Goal: Task Accomplishment & Management: Manage account settings

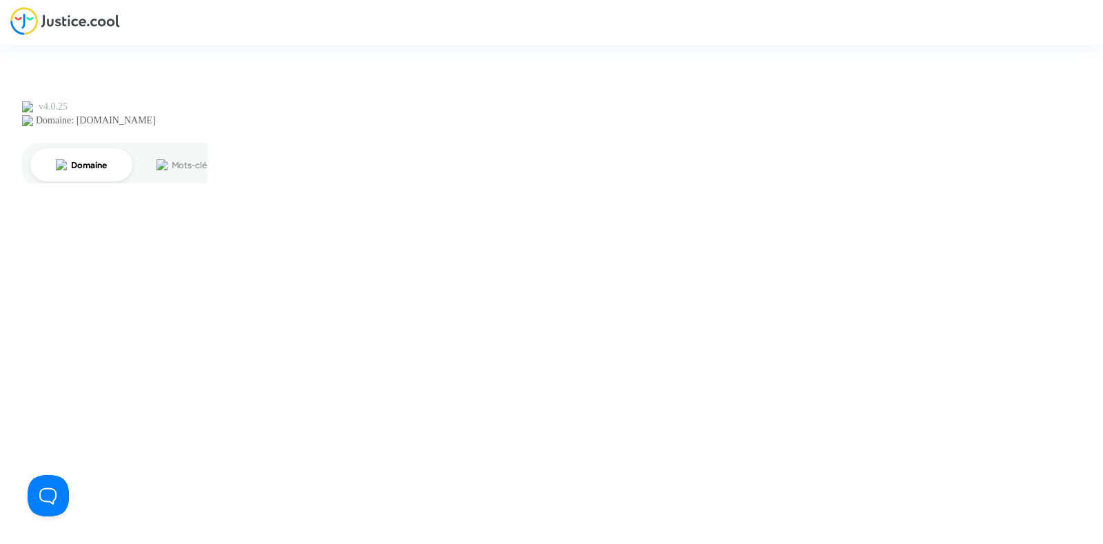
type input "[PERSON_NAME][EMAIL_ADDRESS][DOMAIN_NAME]"
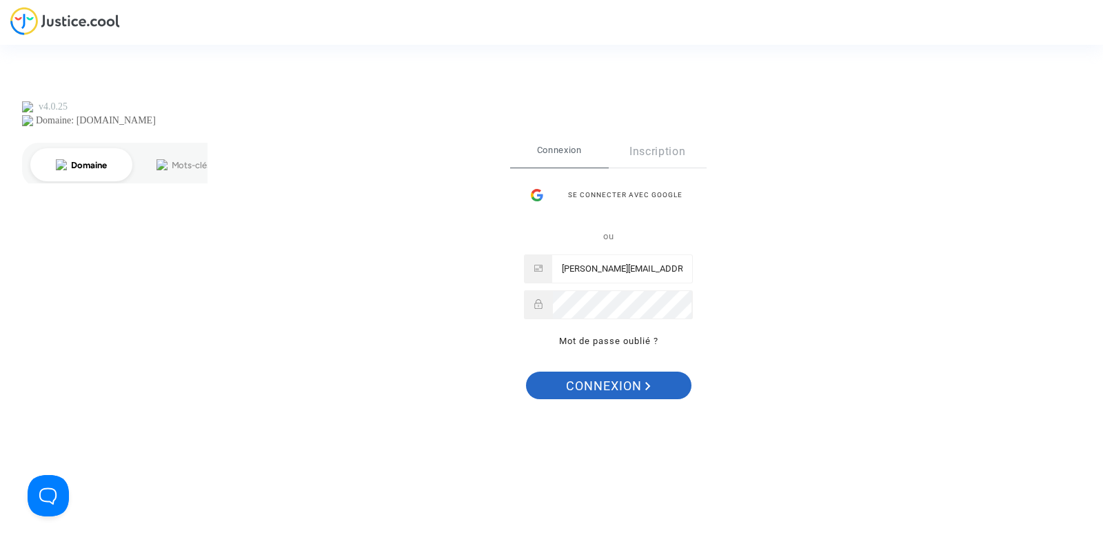
click at [621, 389] on span "Connexion" at bounding box center [608, 385] width 85 height 29
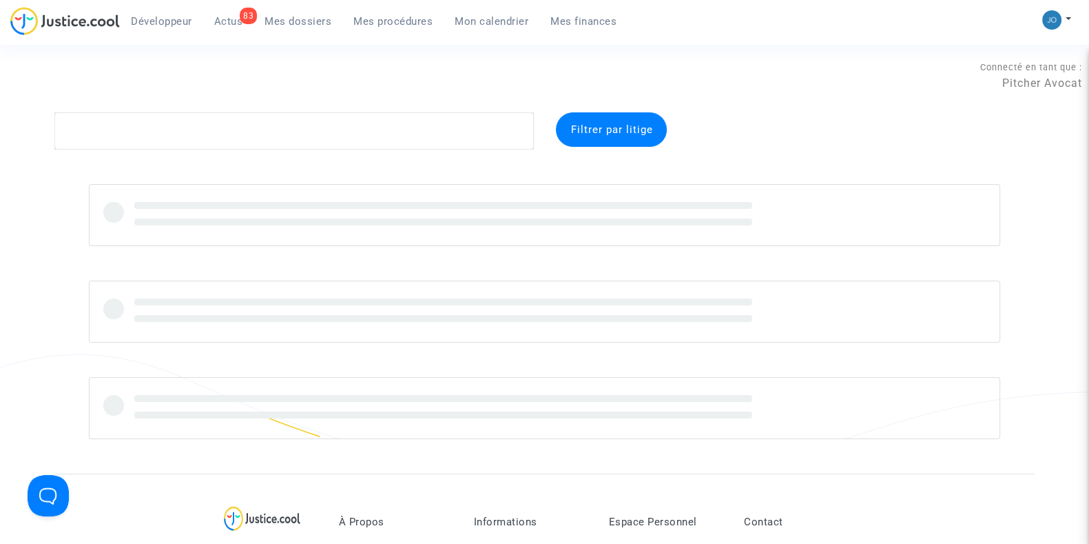
click at [469, 30] on link "Mon calendrier" at bounding box center [492, 21] width 96 height 21
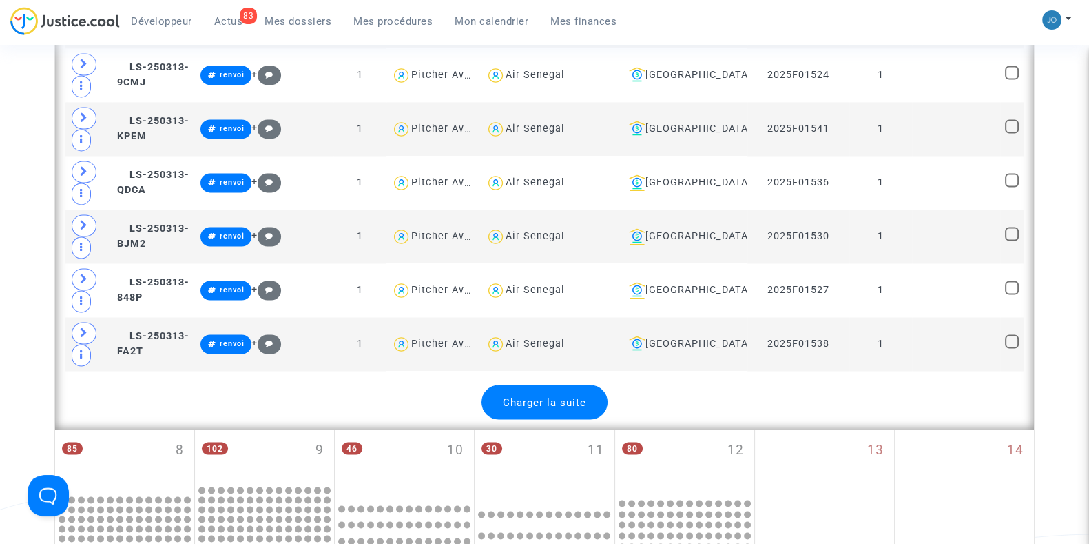
scroll to position [2894, 0]
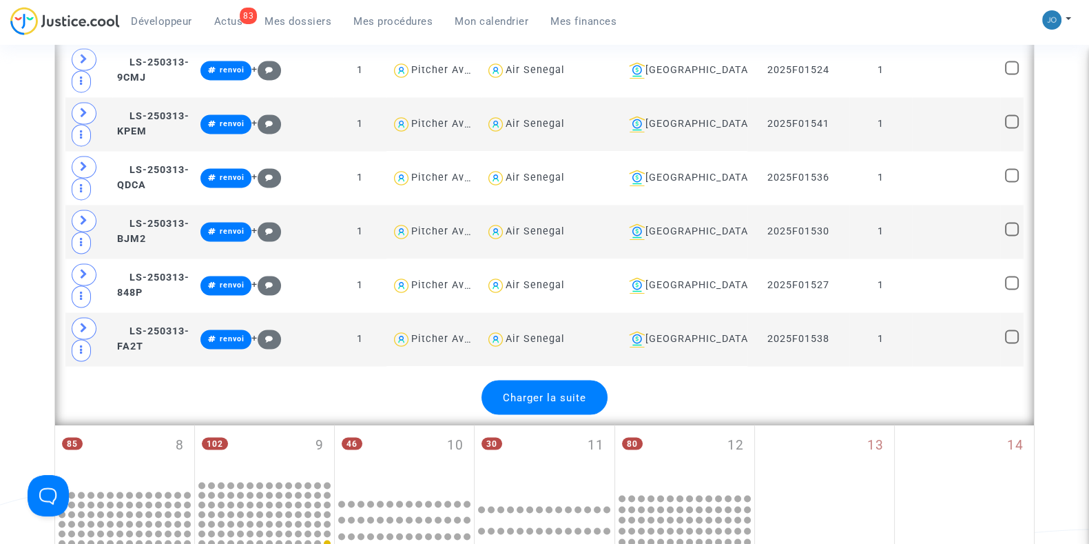
click at [548, 391] on span "Charger la suite" at bounding box center [544, 397] width 83 height 12
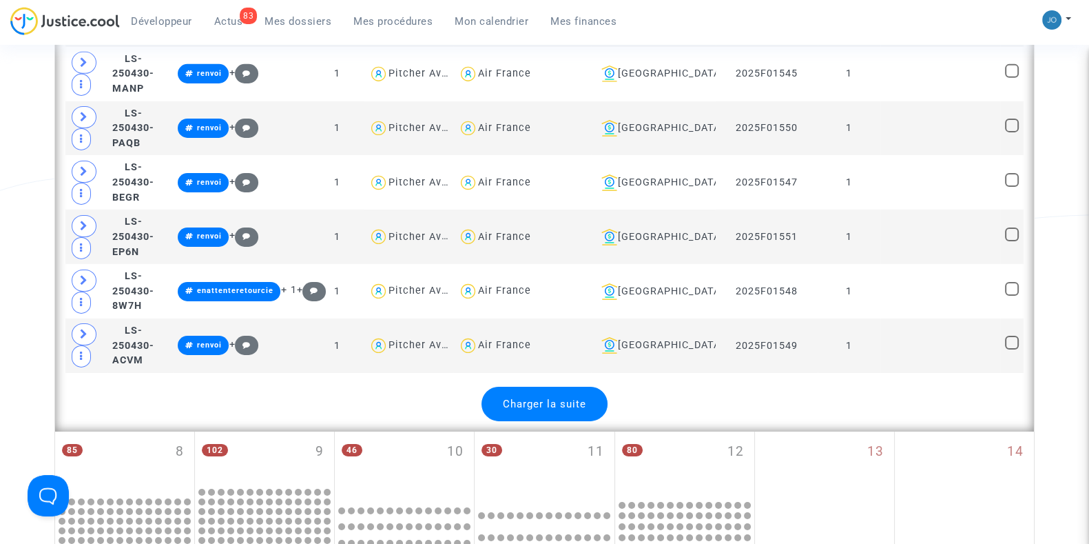
scroll to position [5633, 0]
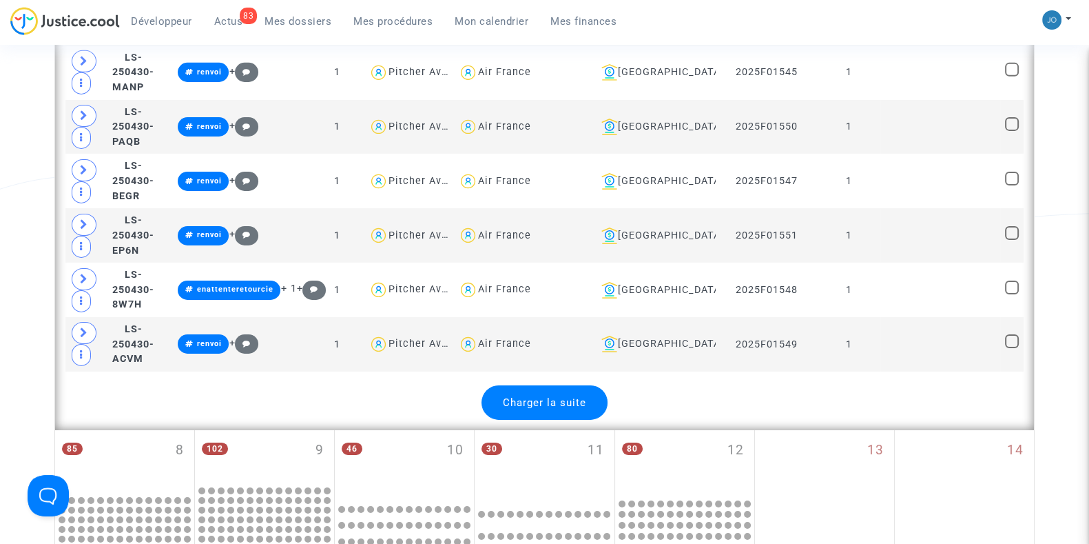
click at [544, 396] on span "Charger la suite" at bounding box center [544, 402] width 83 height 12
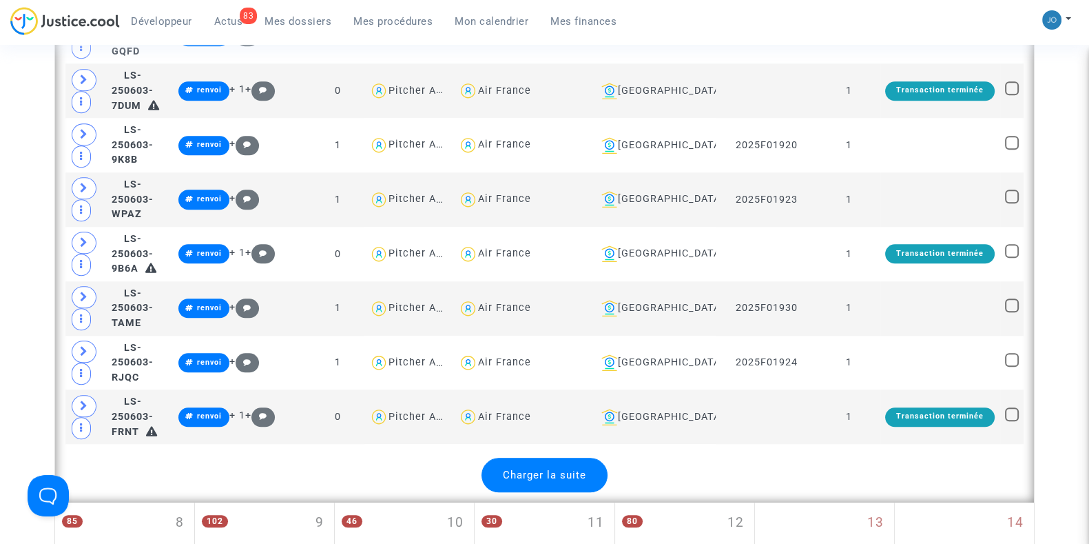
scroll to position [8285, 0]
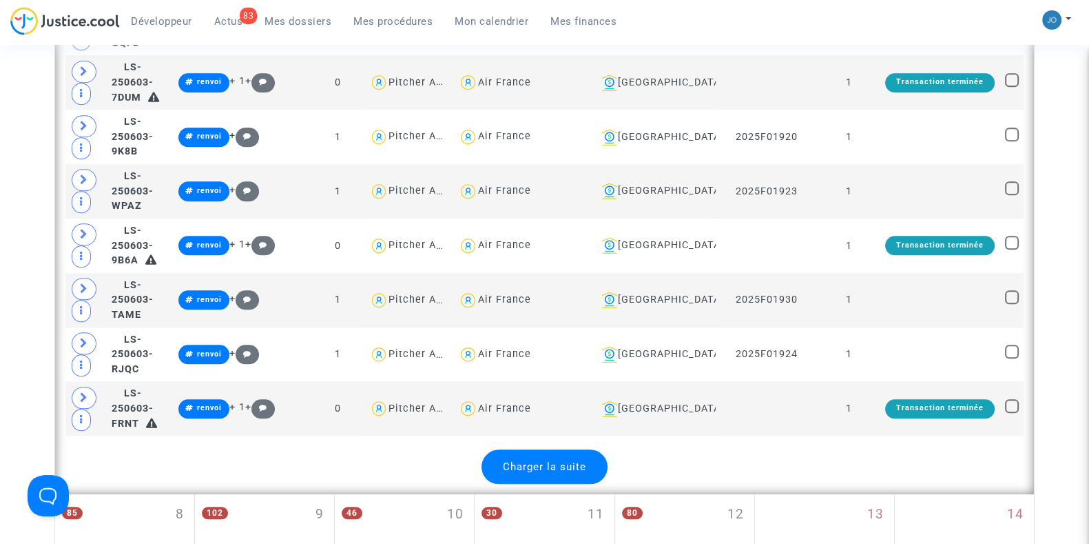
click at [535, 460] on span "Charger la suite" at bounding box center [544, 466] width 83 height 12
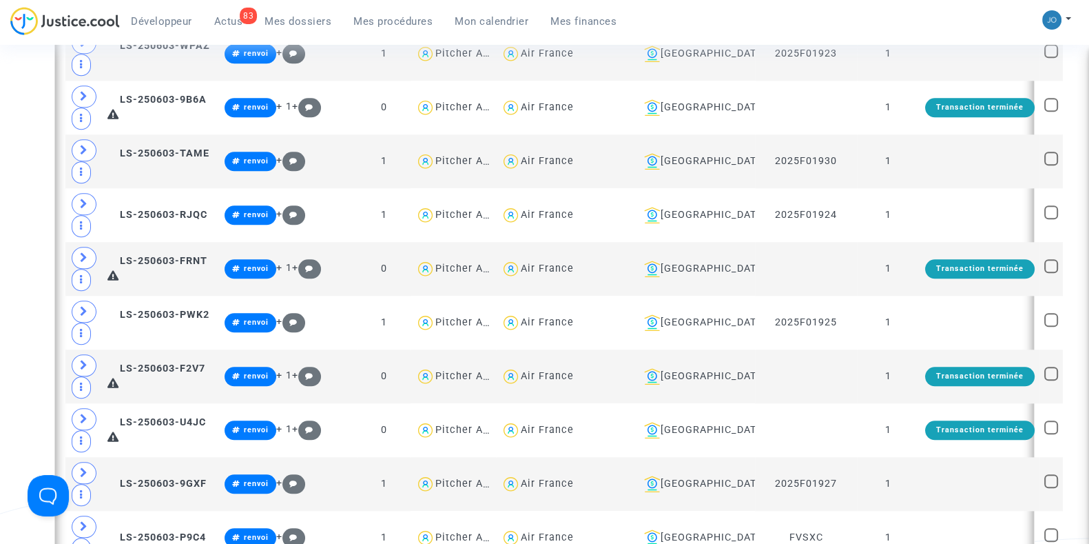
scroll to position [8363, 0]
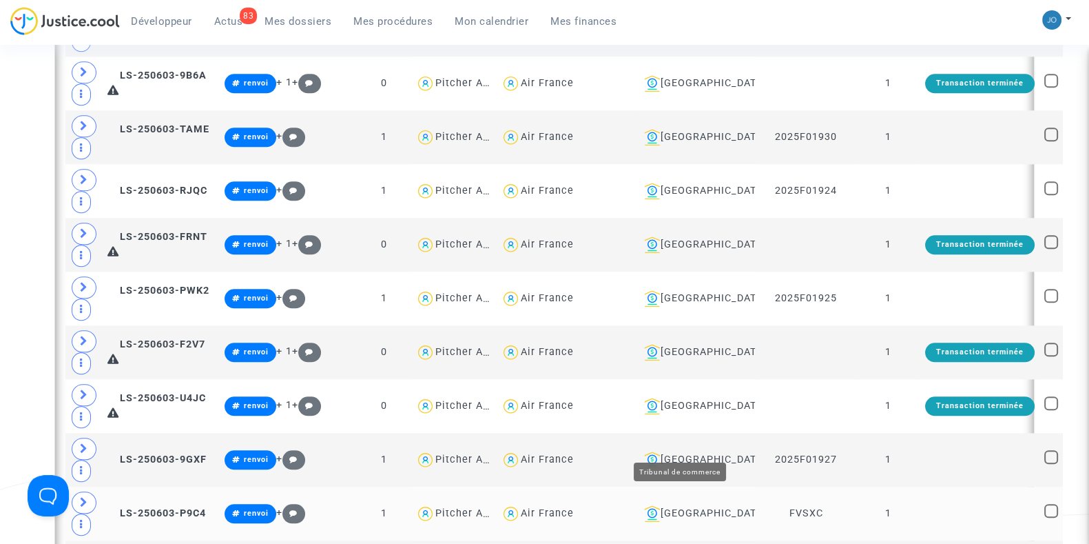
click at [685, 505] on div "Montpellier" at bounding box center [695, 513] width 112 height 17
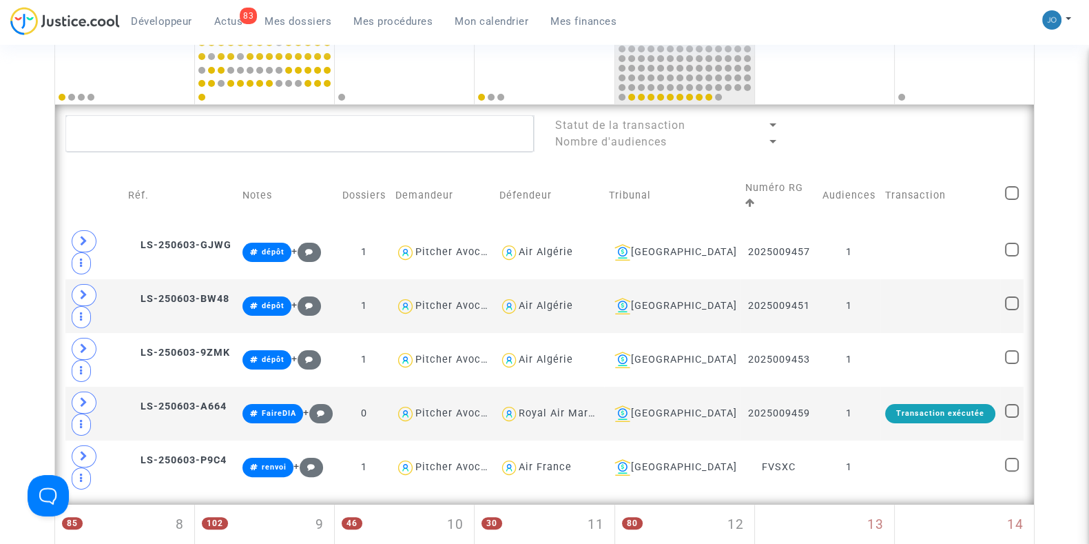
scroll to position [355, 0]
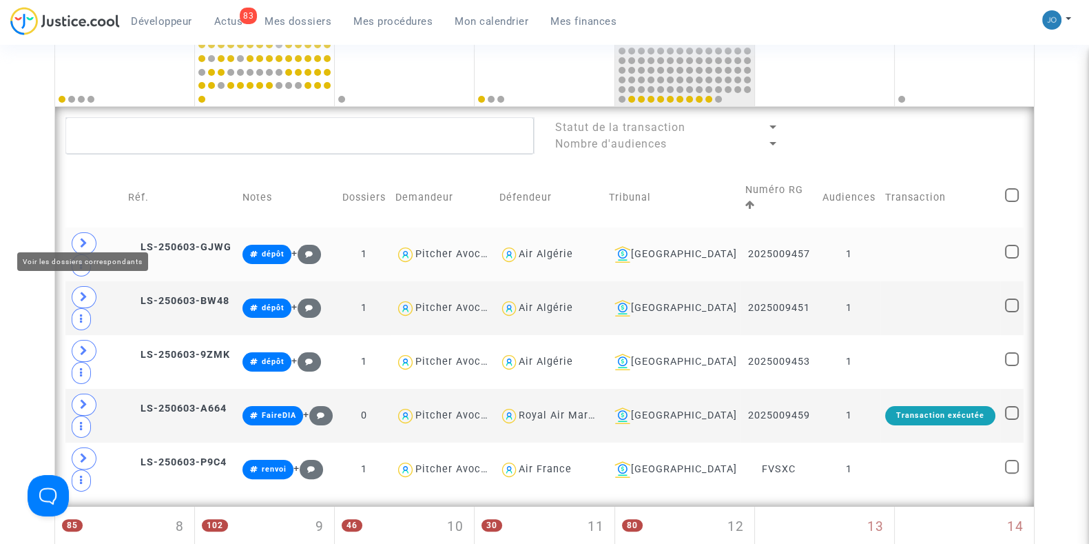
click at [83, 238] on span at bounding box center [84, 243] width 25 height 22
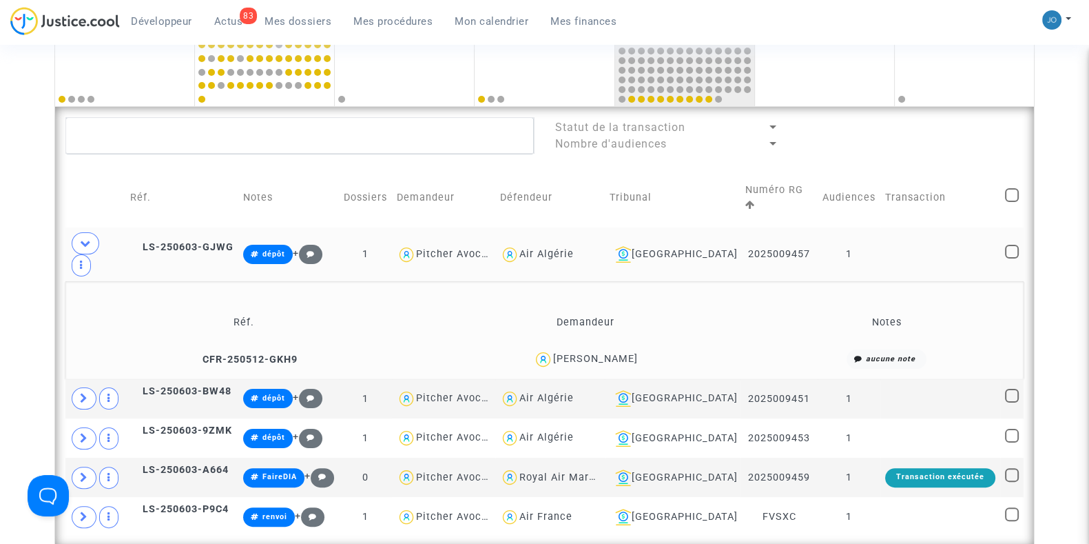
click at [828, 236] on td "1" at bounding box center [849, 254] width 63 height 54
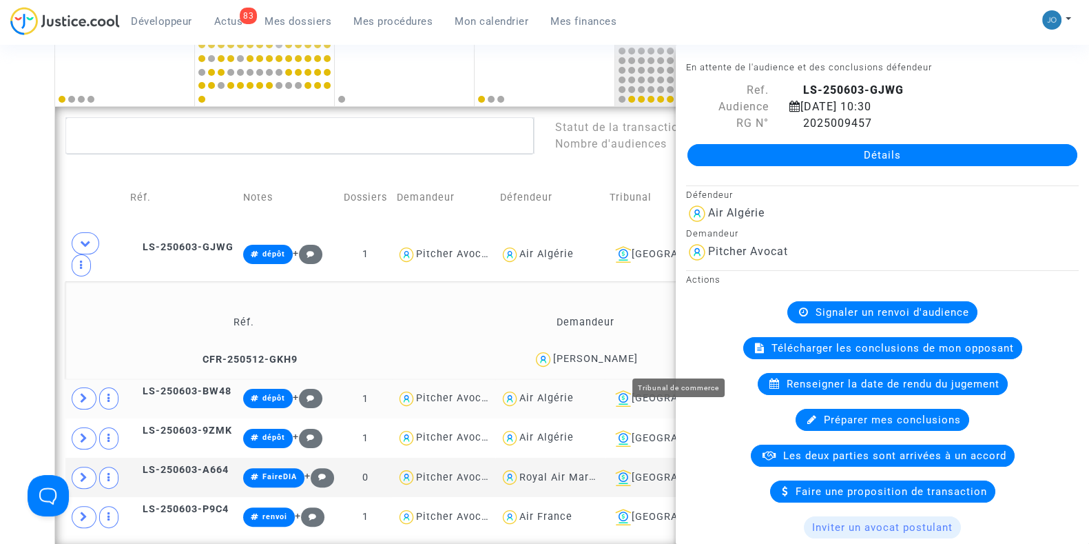
click at [632, 390] on img at bounding box center [623, 398] width 17 height 17
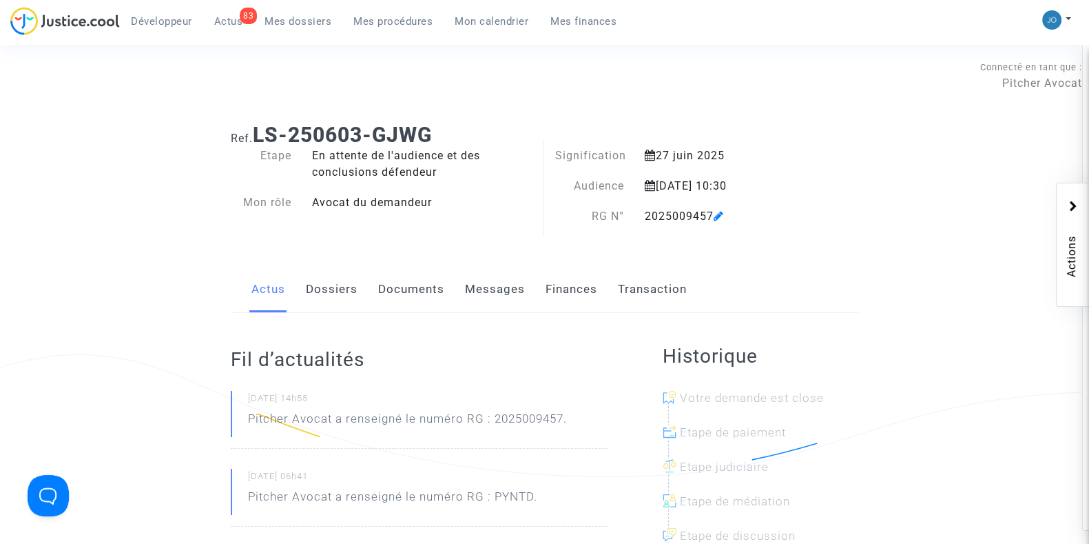
click at [396, 278] on link "Documents" at bounding box center [411, 289] width 66 height 45
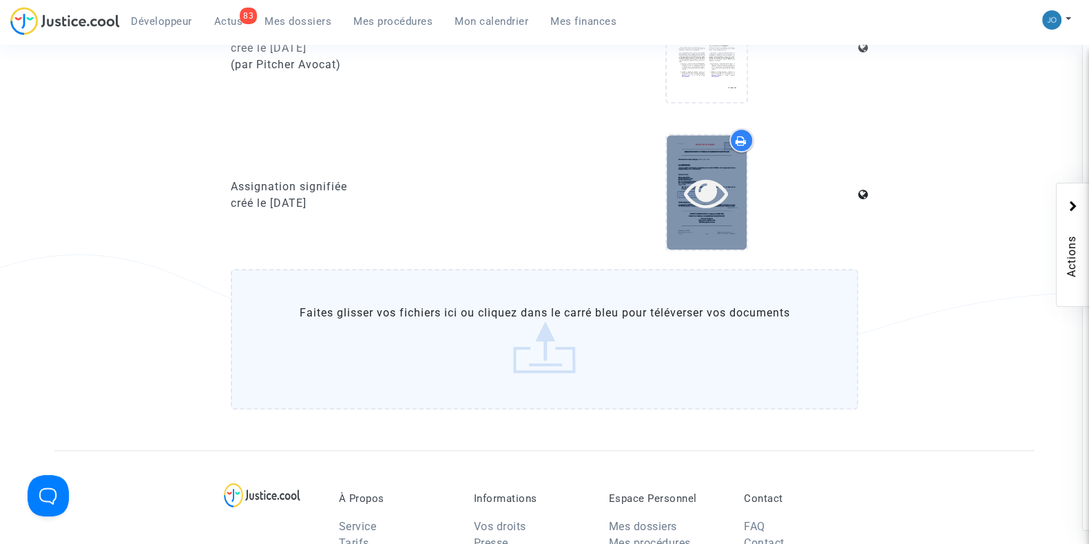
scroll to position [1318, 0]
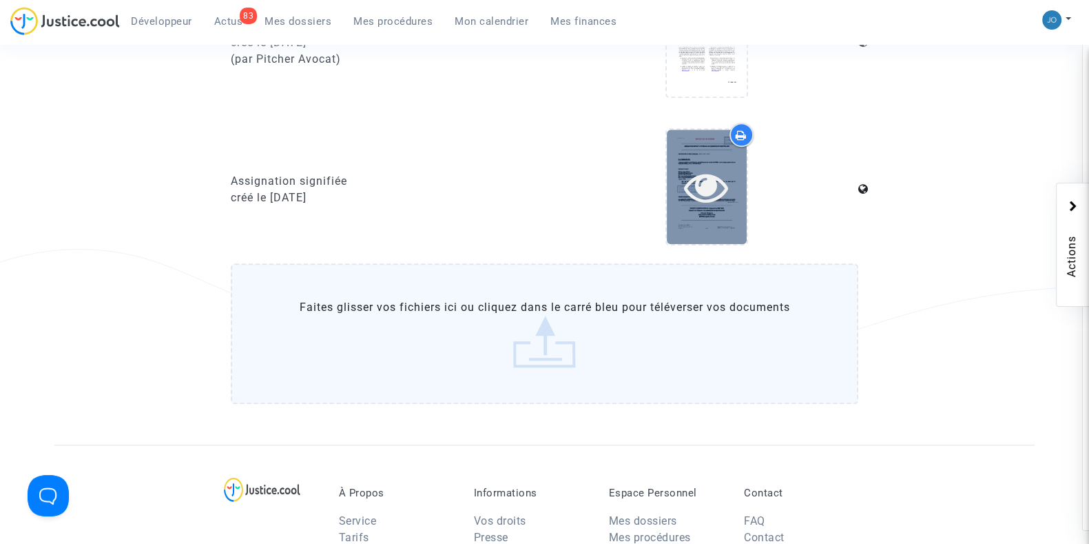
click at [744, 167] on div at bounding box center [707, 187] width 80 height 44
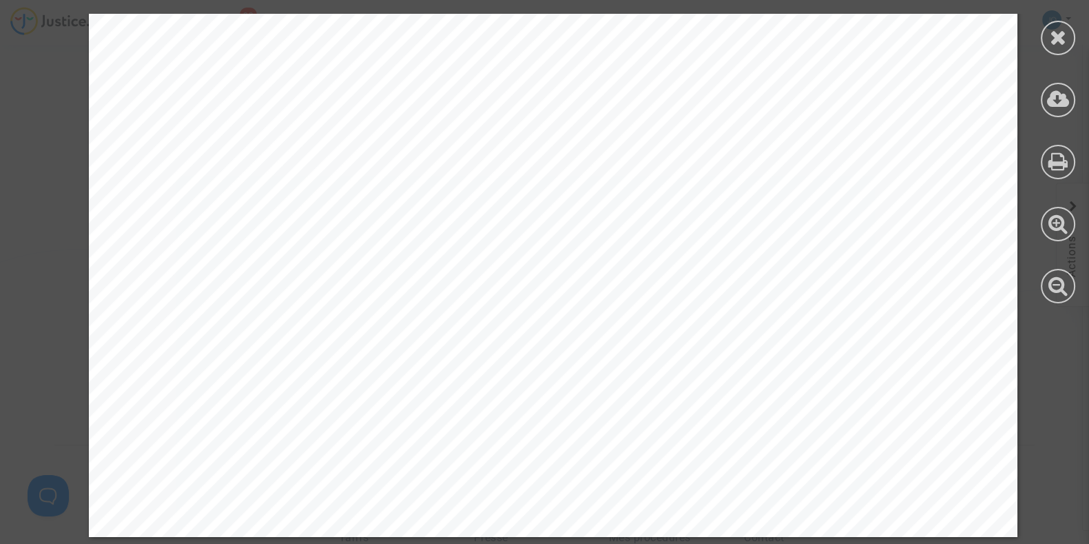
scroll to position [1726, 0]
click at [1049, 39] on div at bounding box center [1058, 38] width 34 height 34
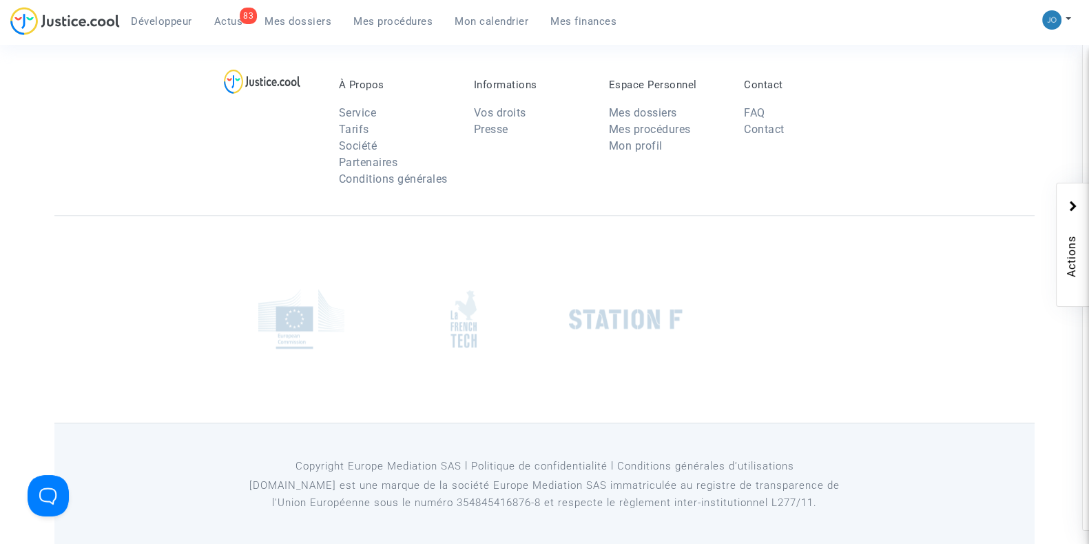
click at [528, 246] on div at bounding box center [544, 318] width 981 height 207
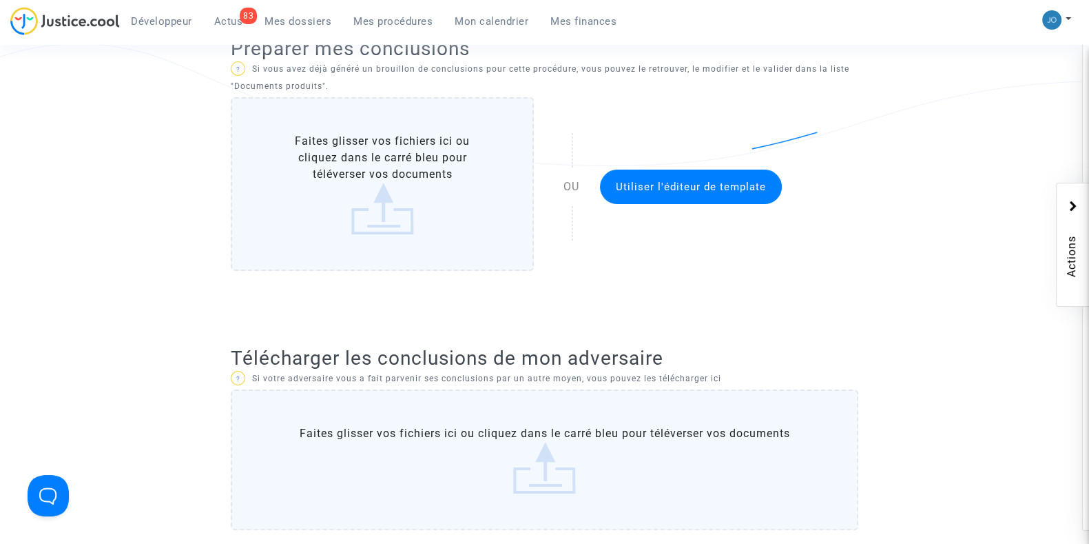
scroll to position [309, 0]
